Goal: Find specific page/section

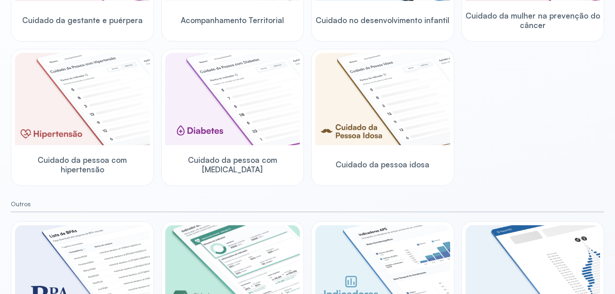
scroll to position [109, 0]
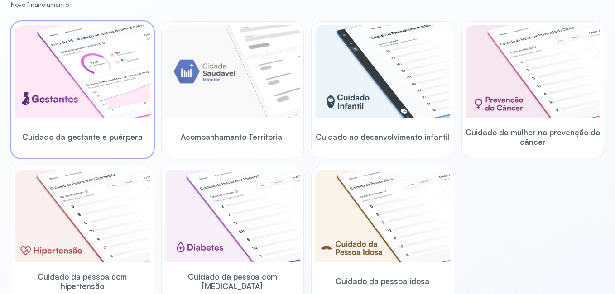
click at [70, 91] on img at bounding box center [82, 71] width 135 height 92
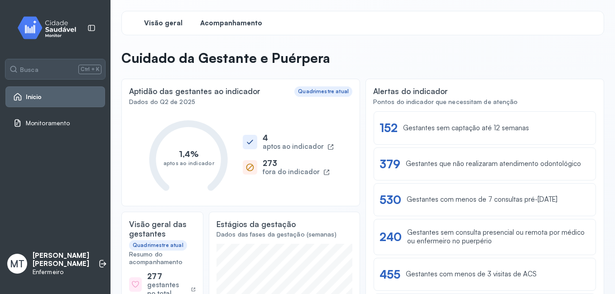
click at [235, 26] on span "Acompanhamento" at bounding box center [231, 23] width 62 height 9
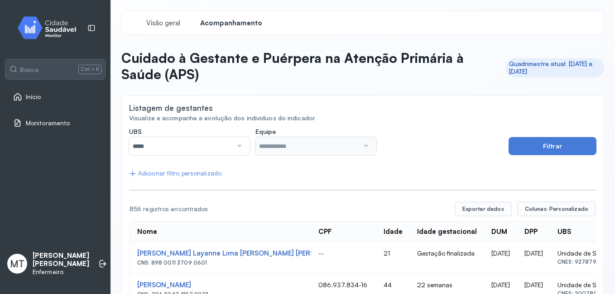
click at [238, 148] on div at bounding box center [238, 146] width 12 height 18
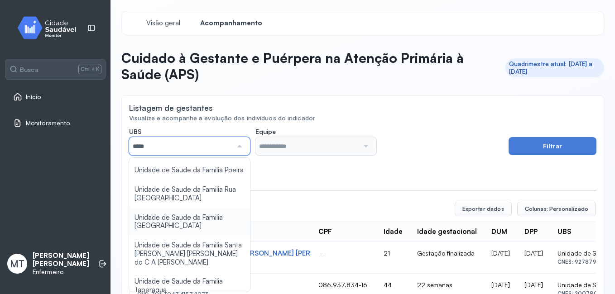
scroll to position [226, 0]
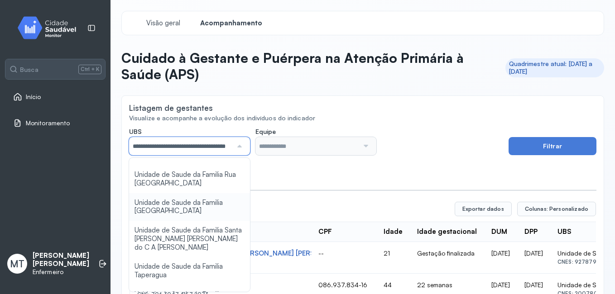
type input "*****"
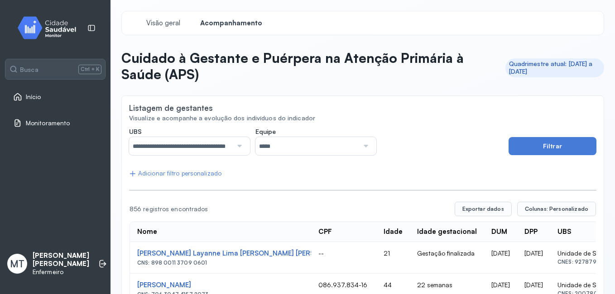
click at [360, 144] on div at bounding box center [365, 146] width 12 height 18
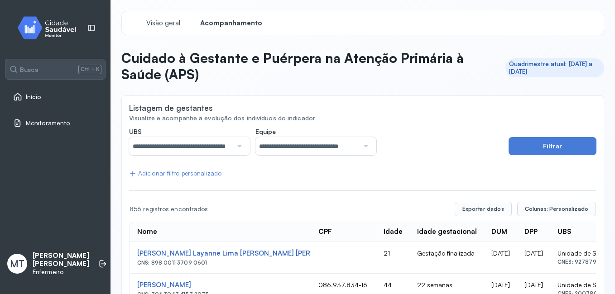
click at [547, 144] on button "Filtrar" at bounding box center [552, 146] width 88 height 18
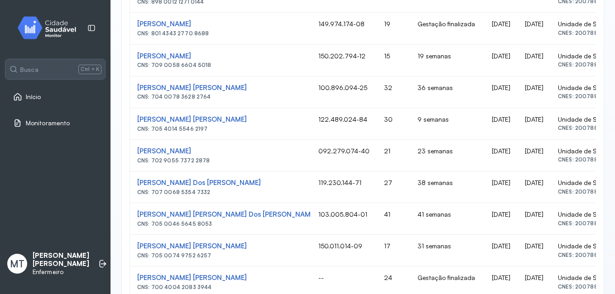
scroll to position [362, 0]
